Goal: Obtain resource: Obtain resource

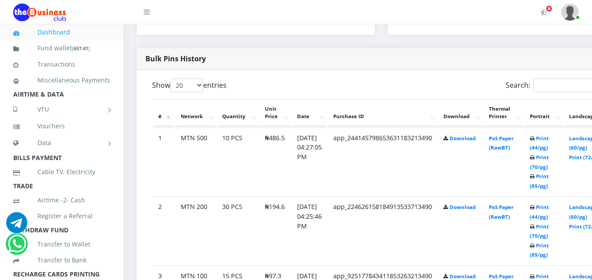
scroll to position [441, 0]
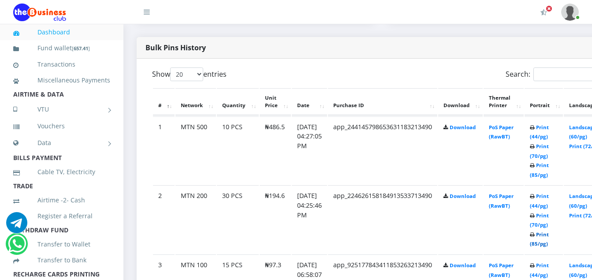
click at [549, 246] on link "Print (85/pg)" at bounding box center [539, 239] width 19 height 16
click at [549, 176] on link "Print (85/pg)" at bounding box center [539, 170] width 19 height 16
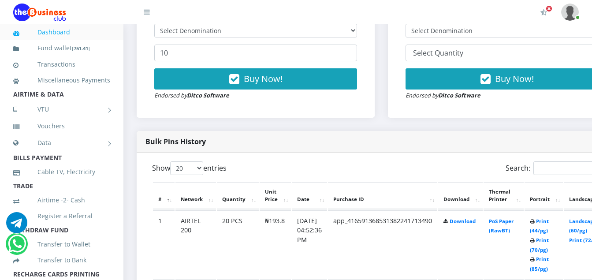
scroll to position [352, 0]
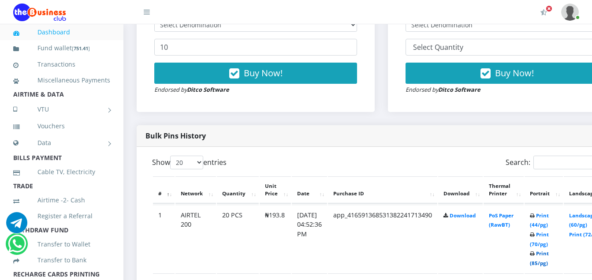
click at [549, 263] on link "Print (85/pg)" at bounding box center [539, 258] width 19 height 16
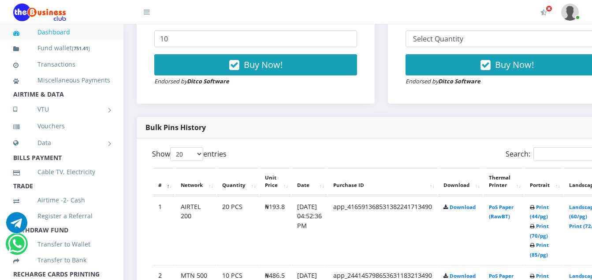
scroll to position [352, 0]
